Goal: Task Accomplishment & Management: Complete application form

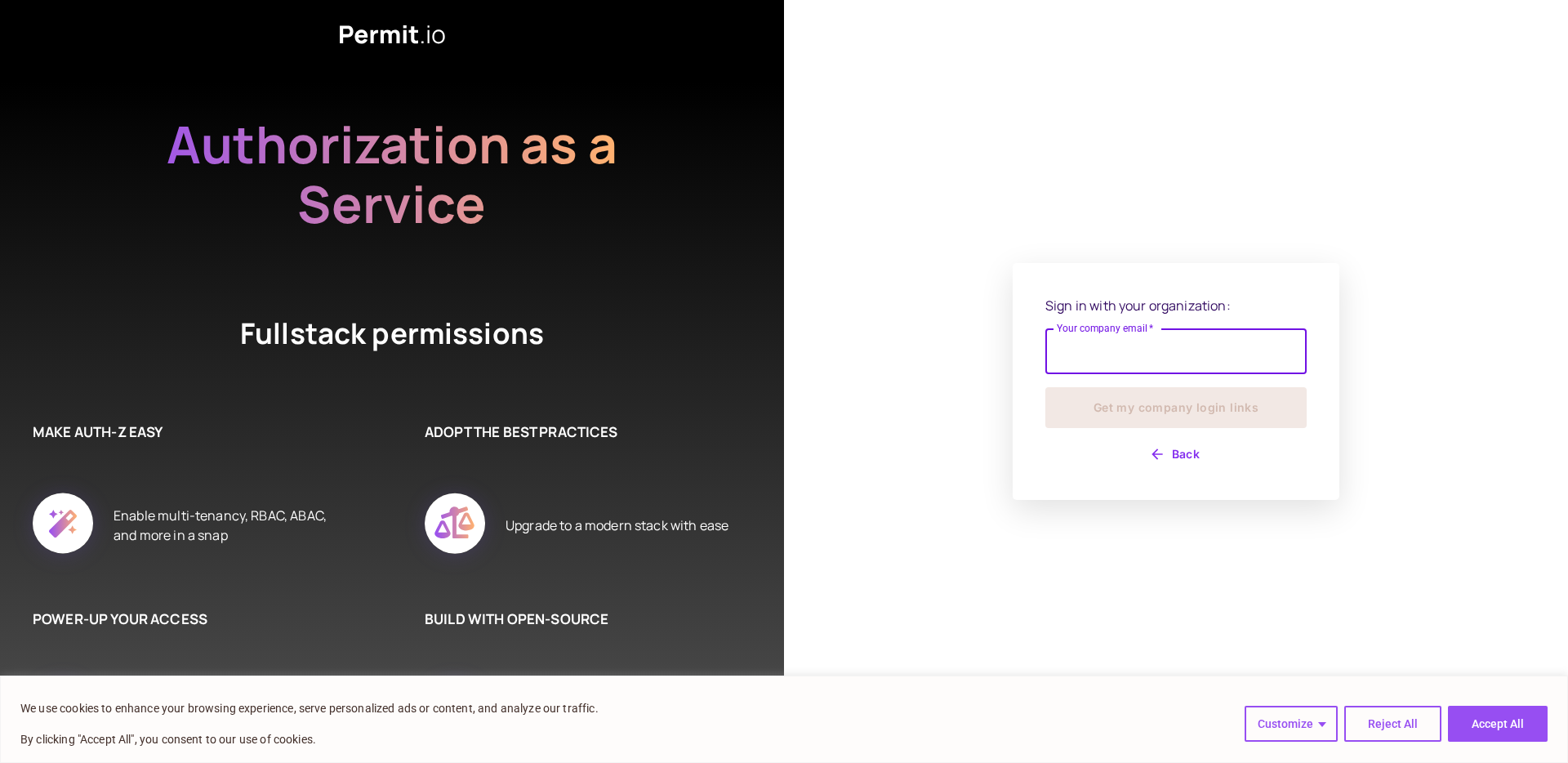
click at [1173, 360] on input "Your company email   *" at bounding box center [1176, 351] width 262 height 46
type input "**********"
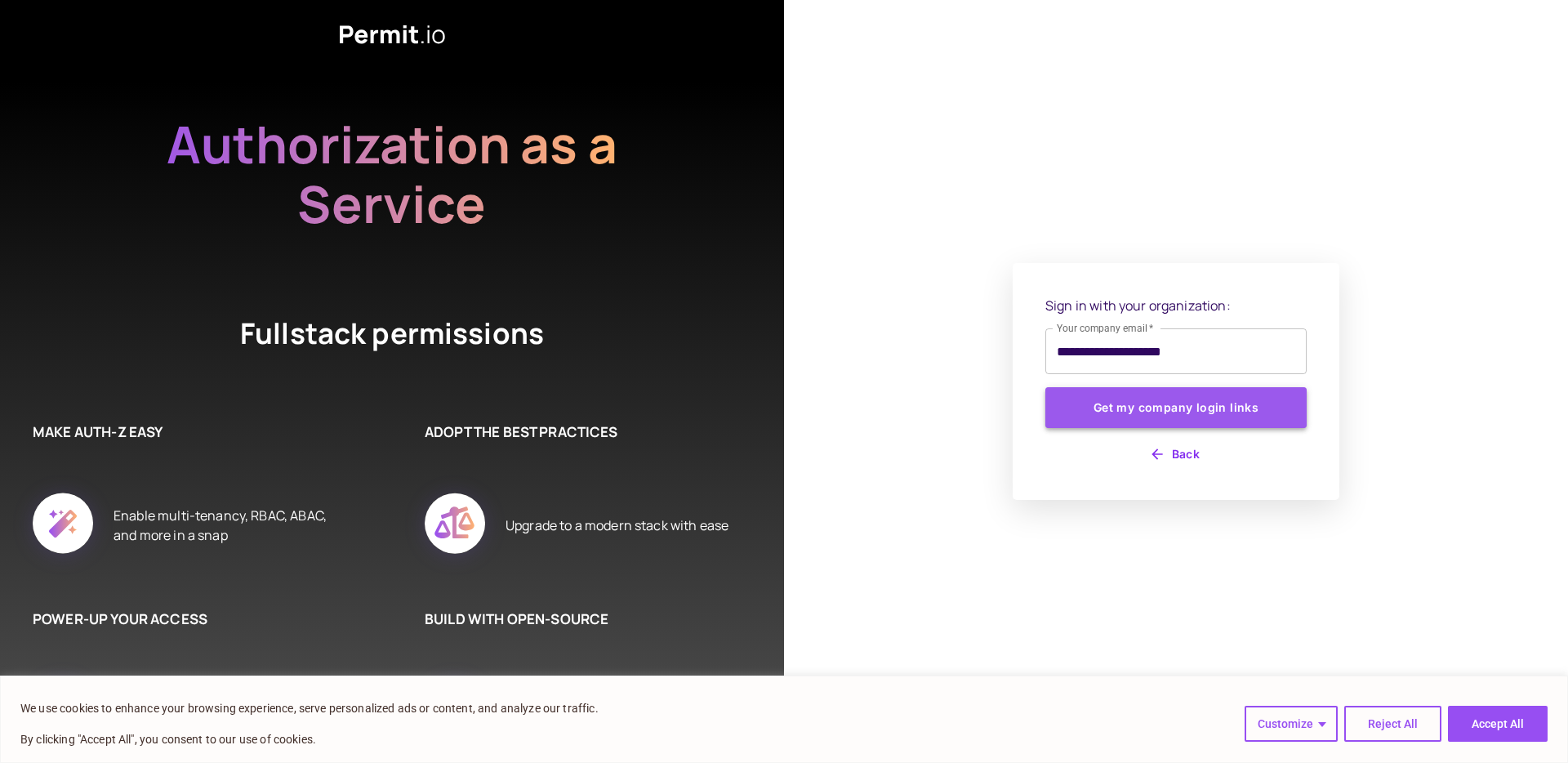
click at [1193, 415] on button "Get my company login links" at bounding box center [1176, 408] width 262 height 41
